Goal: Information Seeking & Learning: Learn about a topic

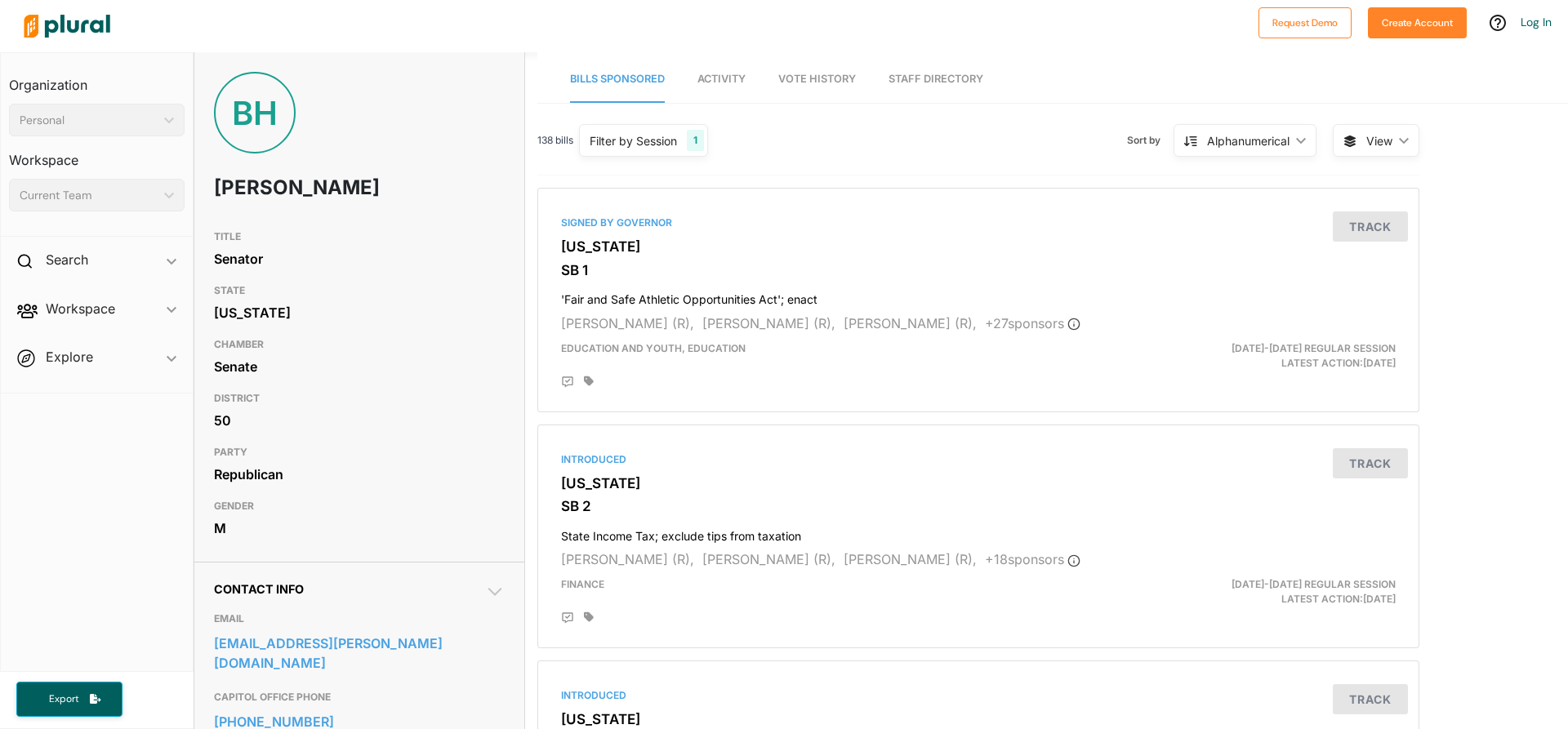
click at [707, 91] on link "Activity" at bounding box center [722, 79] width 48 height 47
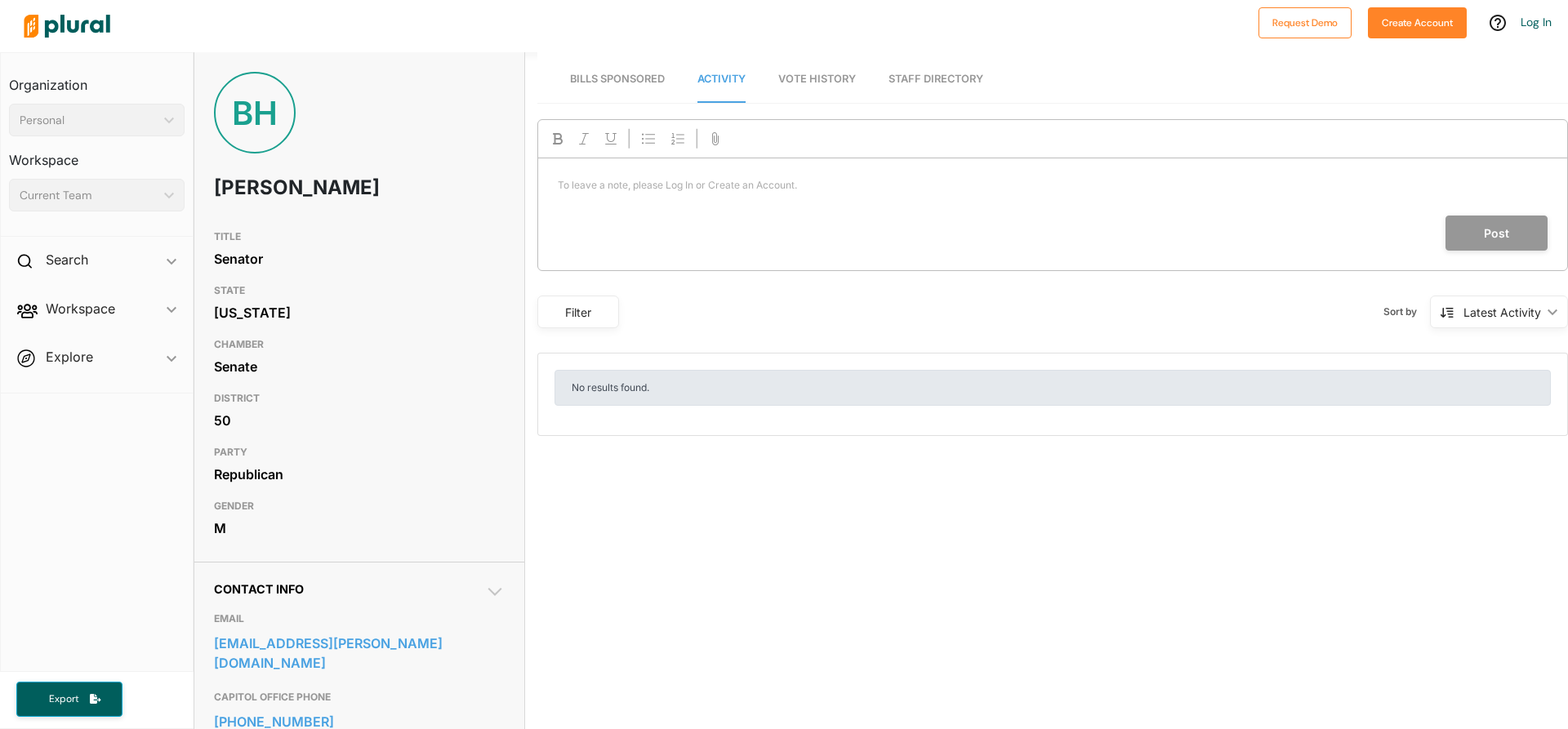
click at [784, 83] on span "Vote History" at bounding box center [817, 79] width 77 height 12
